Goal: Task Accomplishment & Management: Manage account settings

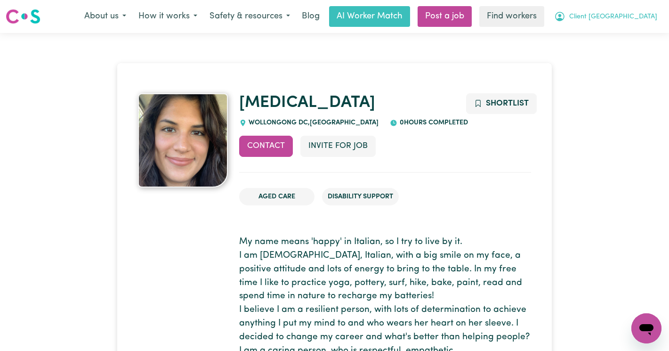
click at [607, 18] on span "Client Victoria Point" at bounding box center [613, 17] width 88 height 10
click at [601, 56] on link "Logout" at bounding box center [625, 54] width 74 height 18
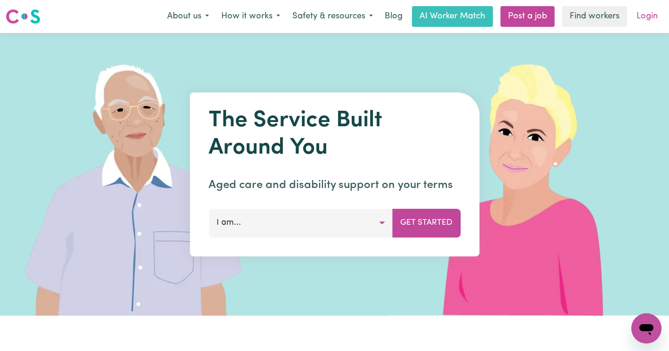
click at [648, 16] on link "Login" at bounding box center [647, 16] width 32 height 21
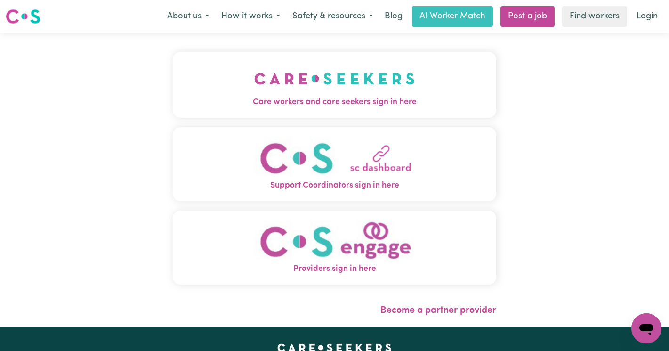
click at [254, 88] on img "Care workers and care seekers sign in here" at bounding box center [334, 78] width 161 height 35
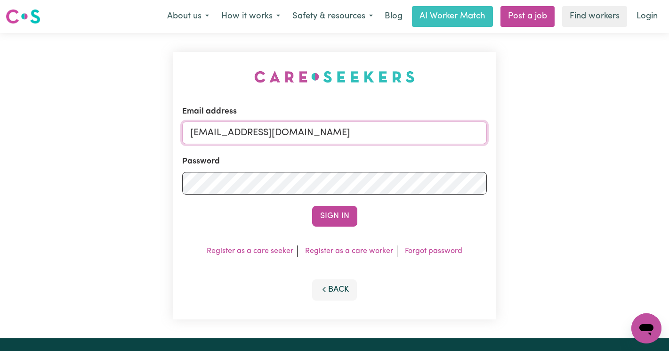
click at [381, 137] on input "superuser~JoHOC@careseekers.com.au" at bounding box center [334, 132] width 305 height 23
type input "jennypolsonOD@careseekers.com.au"
click at [321, 213] on button "Sign In" at bounding box center [334, 216] width 45 height 21
